Goal: Task Accomplishment & Management: Complete application form

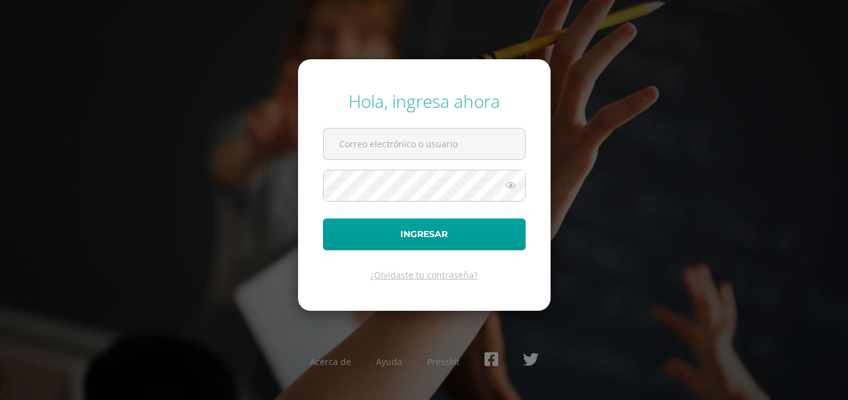
type input "[EMAIL_ADDRESS][DOMAIN_NAME]"
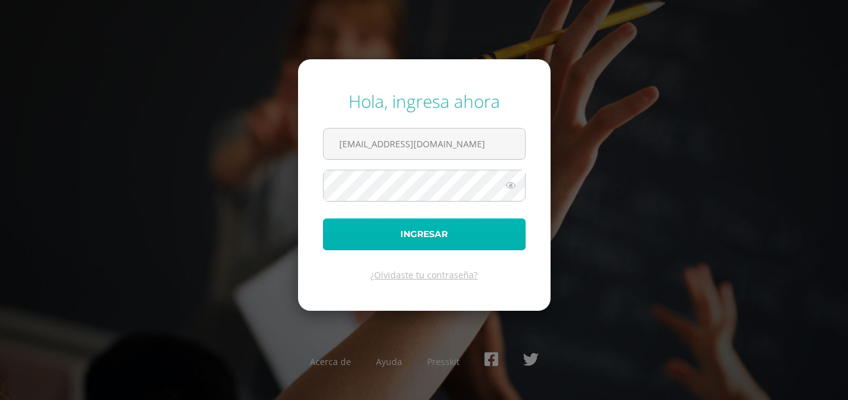
click at [437, 227] on button "Ingresar" at bounding box center [424, 234] width 203 height 32
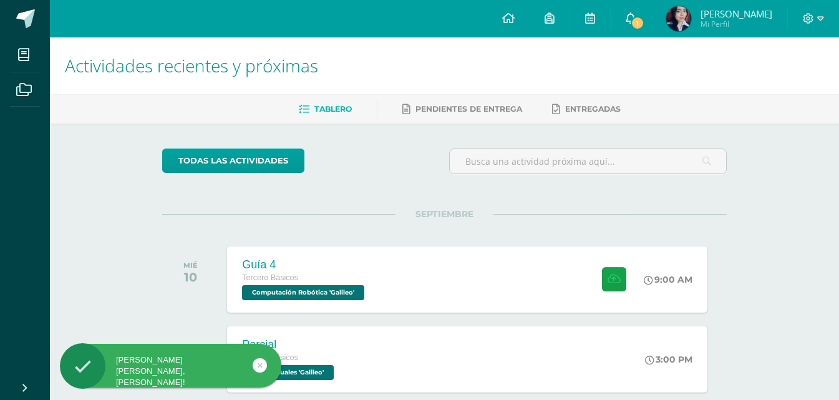
click at [626, 10] on link "1" at bounding box center [631, 18] width 40 height 37
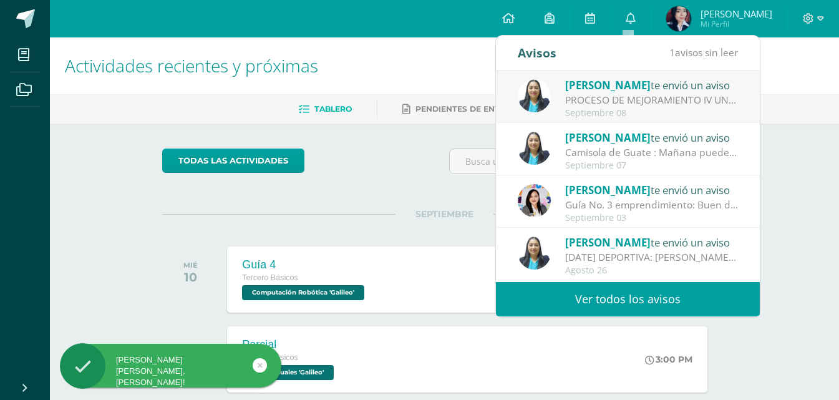
click at [684, 104] on div "PROCESO DE MEJORAMIENTO IV UNIDAD: Bendiciones a cada uno El día de hoy estará …" at bounding box center [651, 100] width 173 height 14
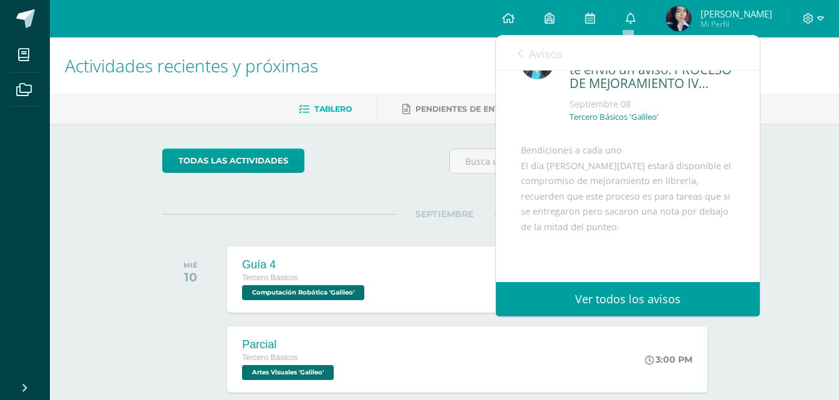
scroll to position [62, 0]
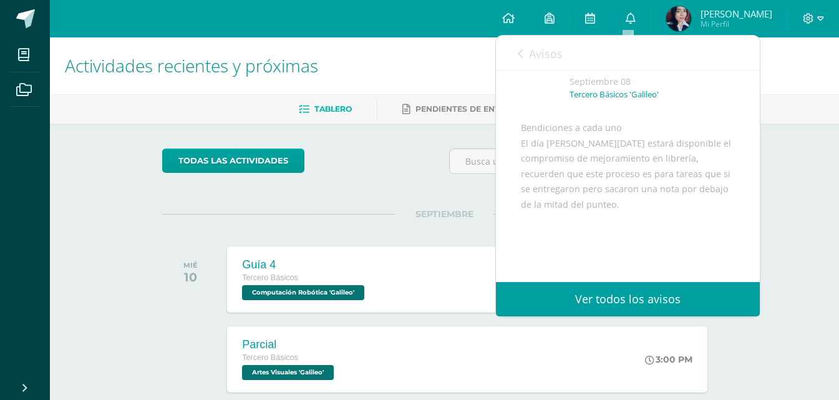
click at [405, 179] on div "todas las Actividades" at bounding box center [444, 166] width 574 height 36
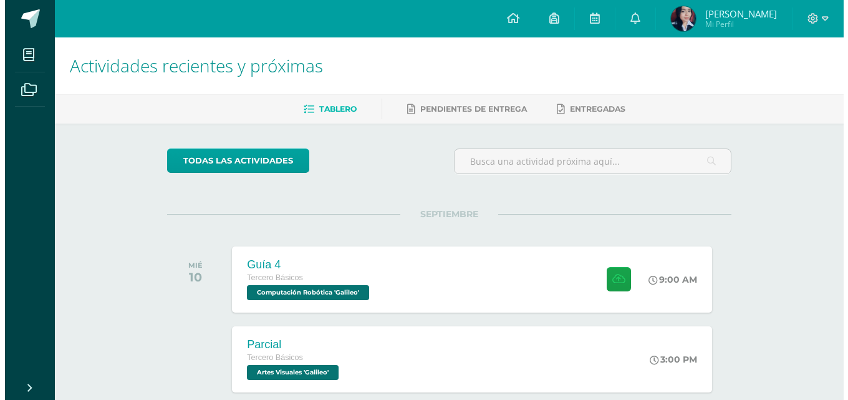
scroll to position [187, 0]
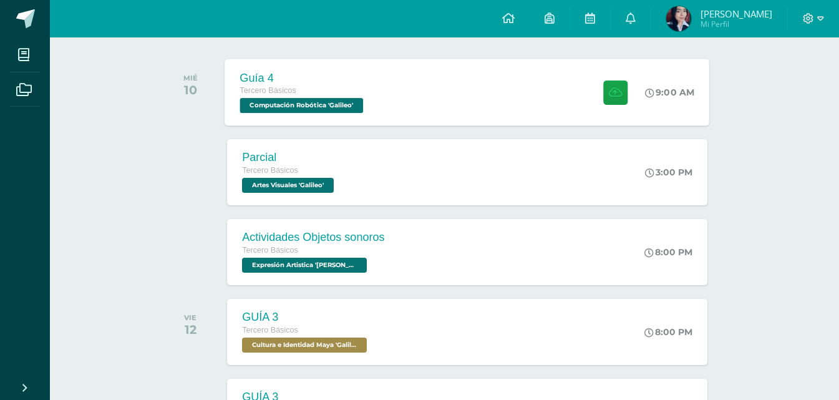
click at [446, 90] on div "Guía 4 Tercero Básicos Computación Robótica 'Galileo' 9:00 AM Guía 4 Computació…" at bounding box center [467, 92] width 485 height 67
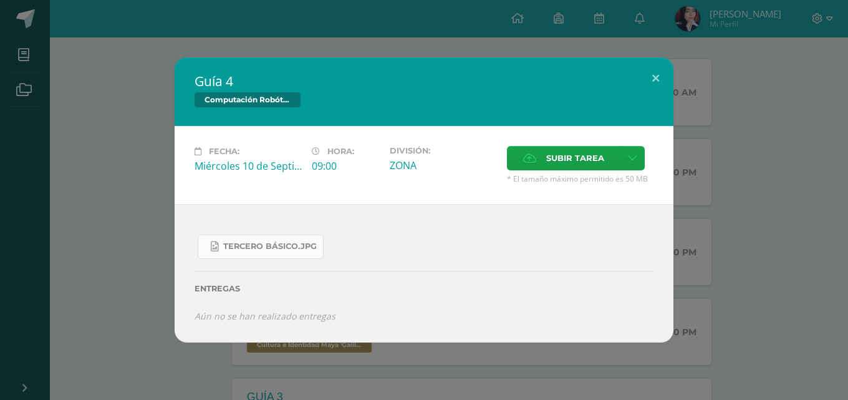
click at [296, 240] on link "Tercero Básico.jpg" at bounding box center [261, 247] width 126 height 24
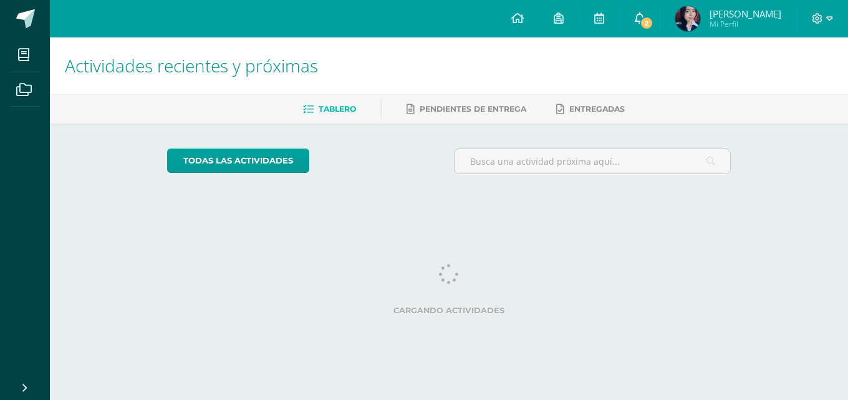
click at [640, 22] on span "2" at bounding box center [647, 23] width 14 height 14
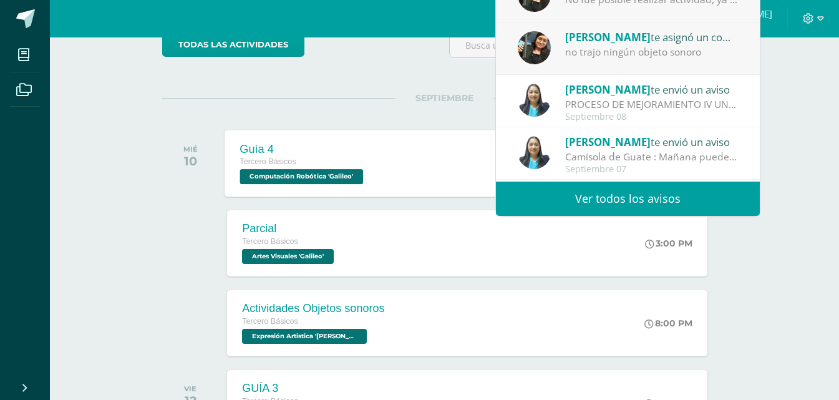
scroll to position [125, 0]
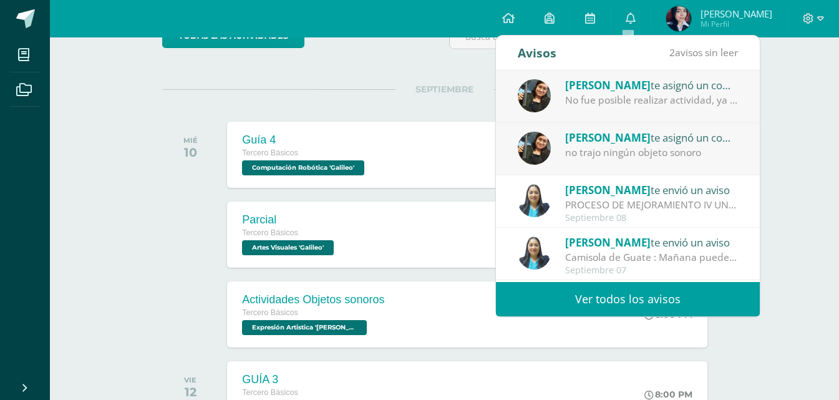
click at [170, 206] on div at bounding box center [193, 234] width 63 height 66
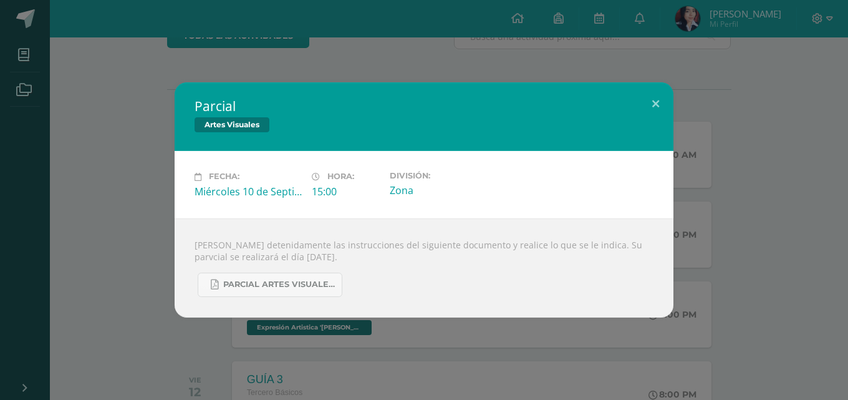
click at [135, 168] on div "Parcial Artes Visuales Fecha: Miércoles 10 de Septiembre Hora: 15:00 División: …" at bounding box center [424, 199] width 838 height 235
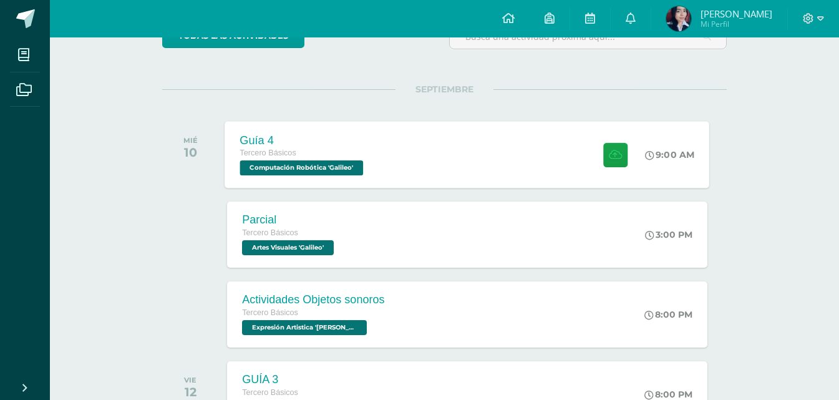
click at [389, 170] on div "Guía 4 Tercero Básicos Computación Robótica 'Galileo' 9:00 AM Guía 4 Computació…" at bounding box center [467, 154] width 485 height 67
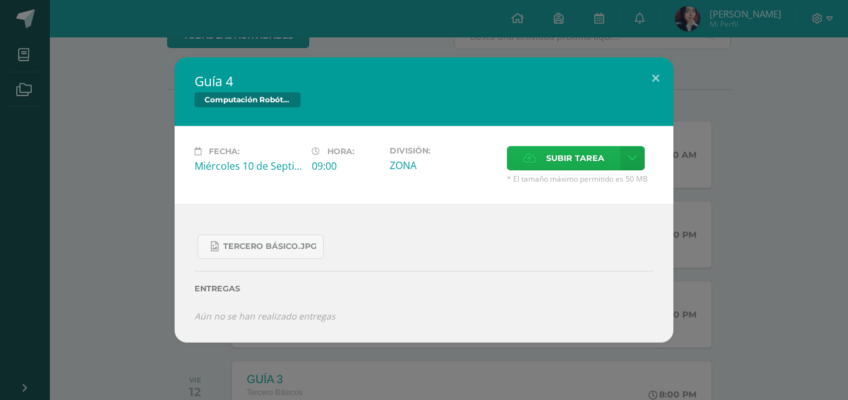
click at [521, 154] on label "Subir tarea" at bounding box center [564, 158] width 114 height 24
click at [0, 0] on input "Subir tarea" at bounding box center [0, 0] width 0 height 0
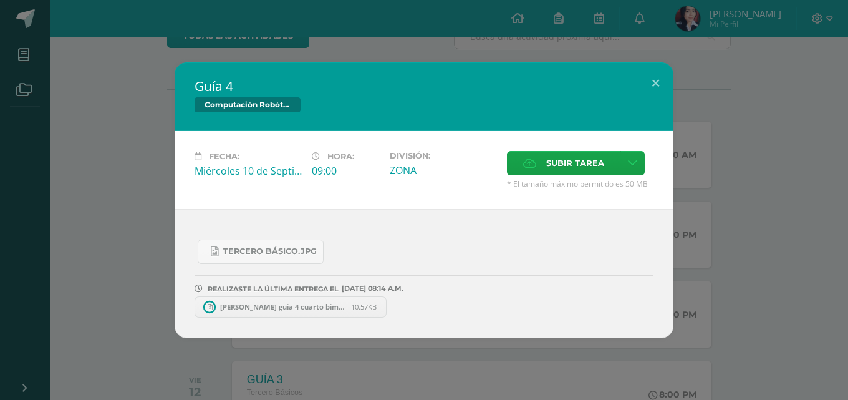
click at [713, 100] on div "Guía 4 Computación Robótica Fecha: Miércoles 10 de Septiembre Hora: 09:00 Divis…" at bounding box center [424, 200] width 838 height 276
